Goal: Task Accomplishment & Management: Manage account settings

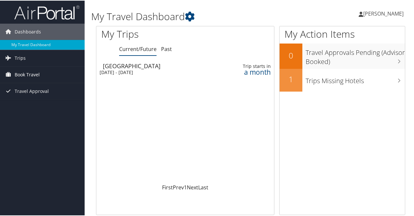
click at [20, 73] on span "Book Travel" at bounding box center [27, 74] width 25 height 16
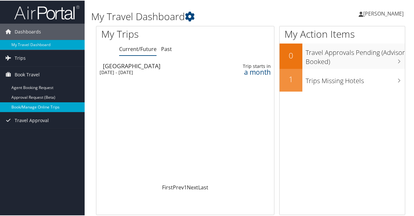
click at [28, 103] on link "Book/Manage Online Trips" at bounding box center [42, 107] width 85 height 10
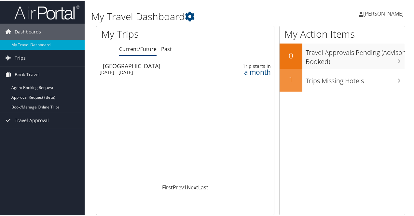
click at [379, 14] on span "[PERSON_NAME]" at bounding box center [383, 12] width 40 height 7
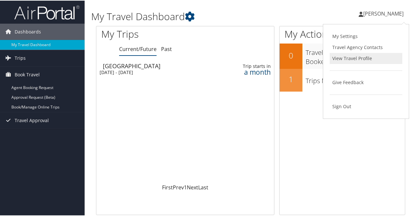
click at [360, 57] on link "View Travel Profile" at bounding box center [365, 57] width 73 height 11
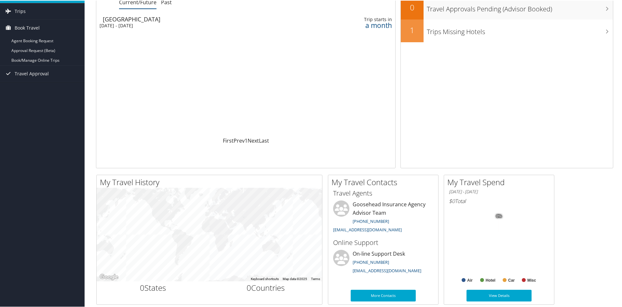
scroll to position [130, 0]
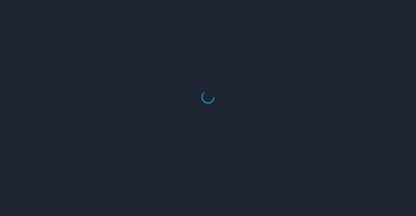
select select "US"
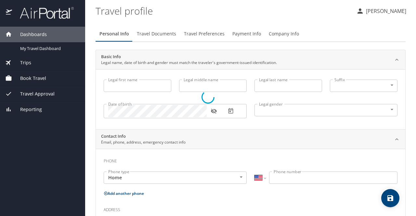
type input "Anya"
type input "Zhang"
type input "Female"
select select "US"
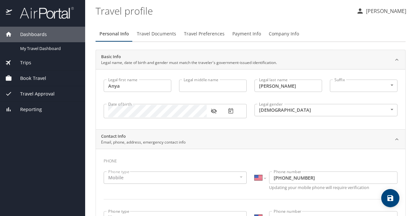
click at [128, 86] on input "Anya" at bounding box center [138, 86] width 68 height 12
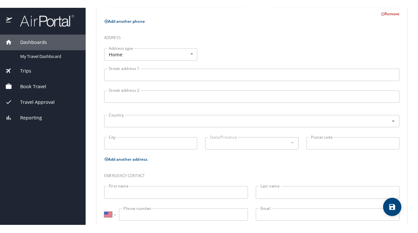
scroll to position [235, 0]
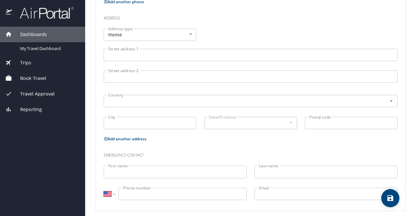
type input "Aoying"
click at [390, 196] on icon "save" at bounding box center [391, 198] width 6 height 6
select select "US"
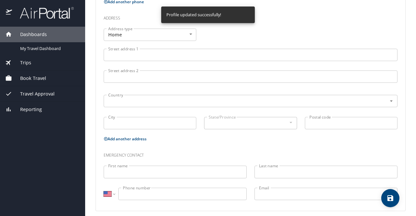
select select "US"
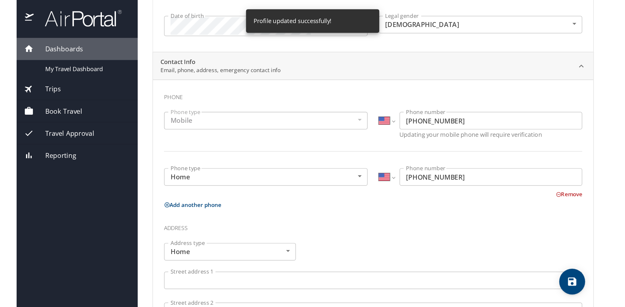
scroll to position [0, 0]
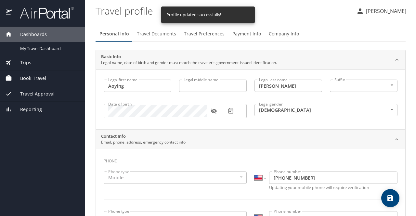
click at [213, 110] on icon "button" at bounding box center [214, 111] width 7 height 7
click at [42, 77] on span "Book Travel" at bounding box center [29, 78] width 34 height 7
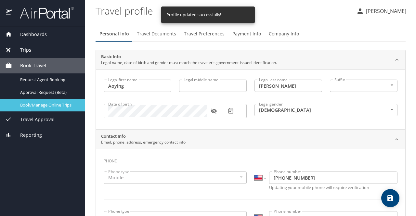
click at [34, 102] on span "Book/Manage Online Trips" at bounding box center [48, 105] width 57 height 6
